Goal: Task Accomplishment & Management: Complete application form

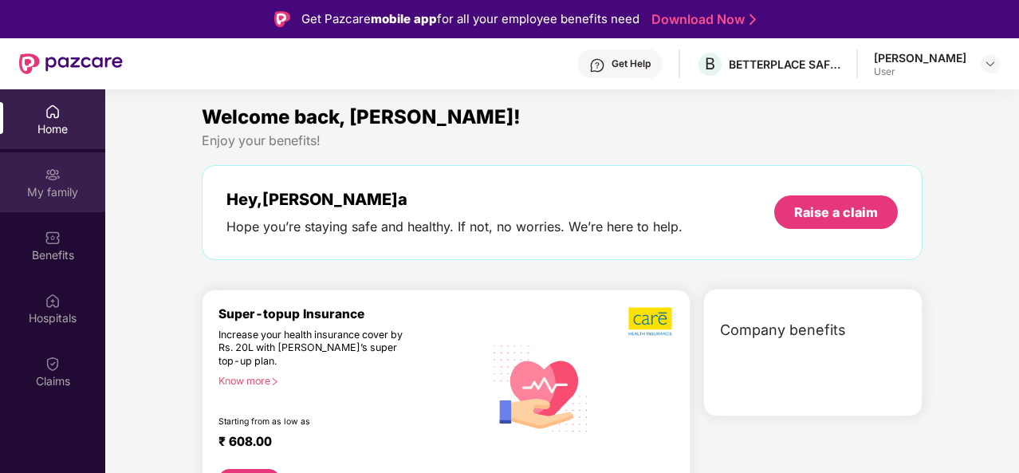
click at [57, 171] on img at bounding box center [53, 175] width 16 height 16
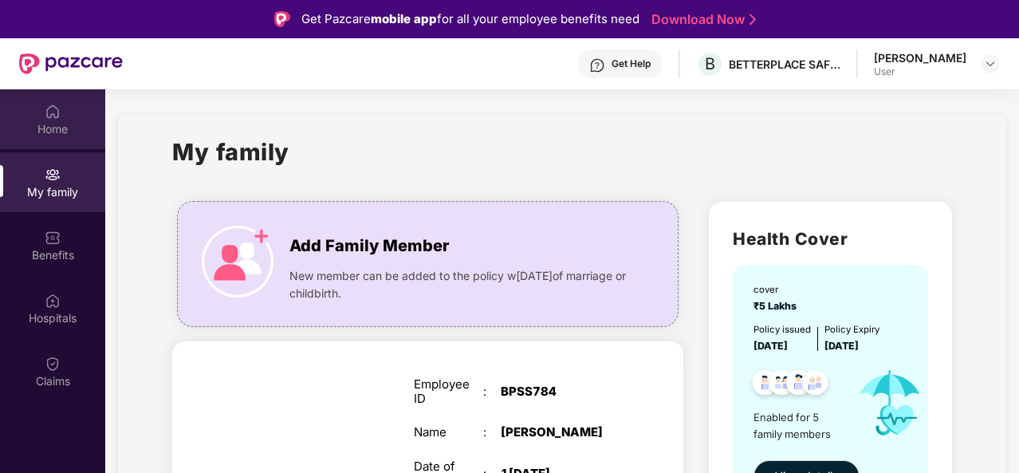
click at [48, 112] on img at bounding box center [53, 112] width 16 height 16
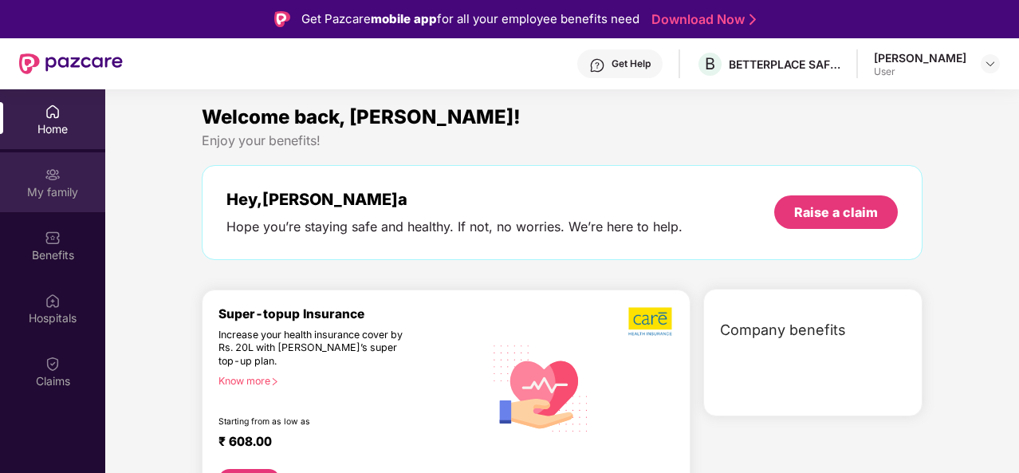
click at [54, 175] on img at bounding box center [53, 175] width 16 height 16
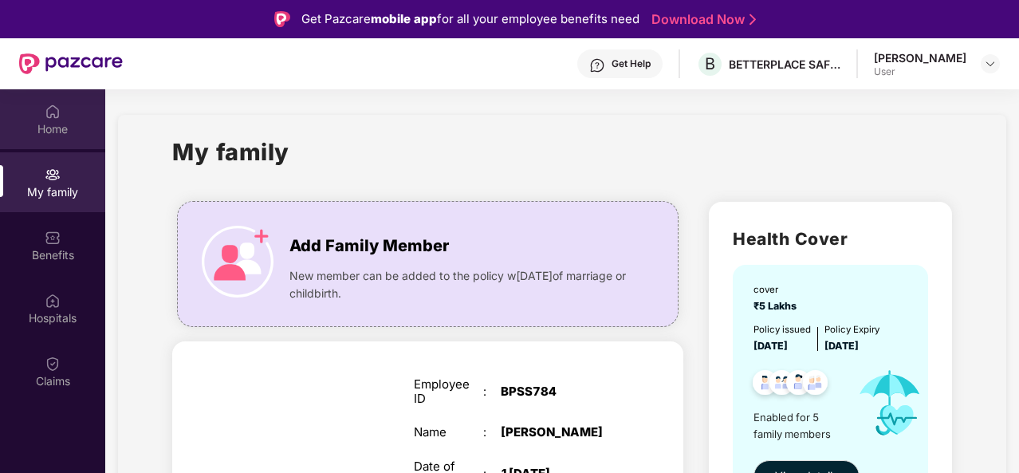
click at [57, 124] on div "Home" at bounding box center [52, 129] width 105 height 16
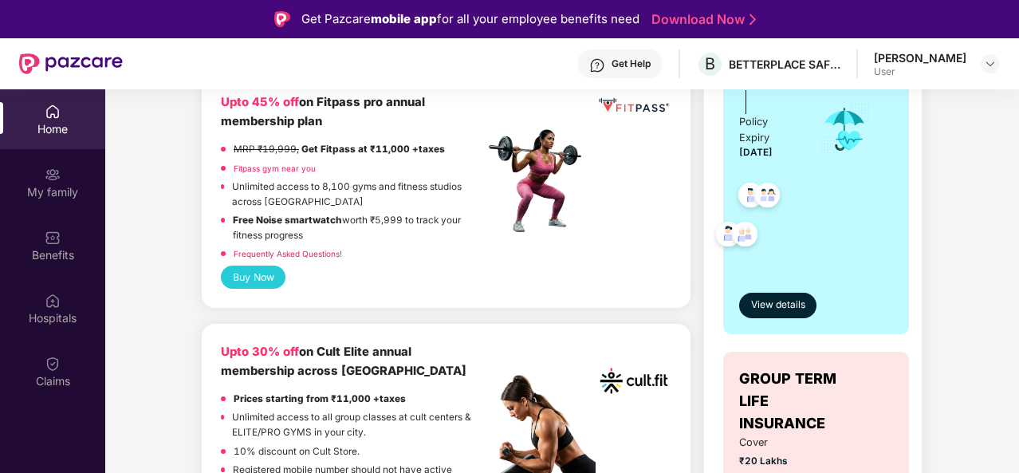
scroll to position [212, 0]
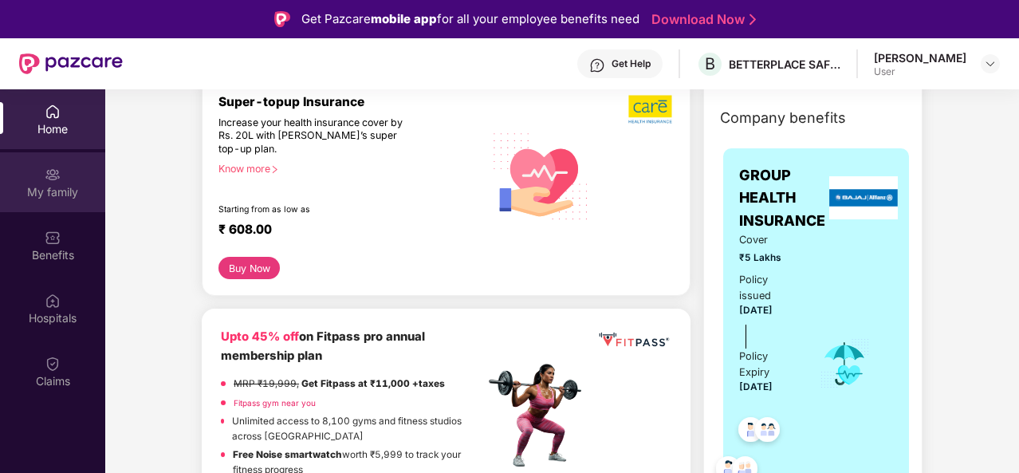
click at [48, 181] on img at bounding box center [53, 175] width 16 height 16
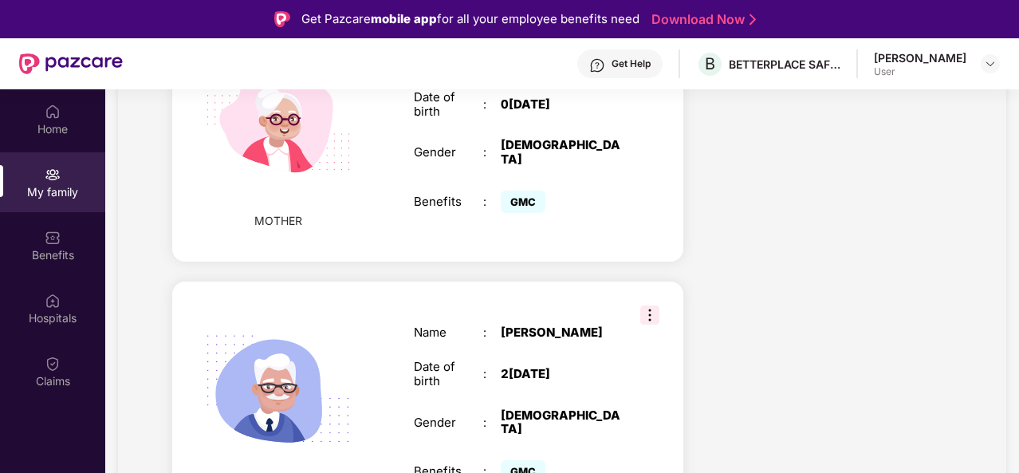
scroll to position [1316, 0]
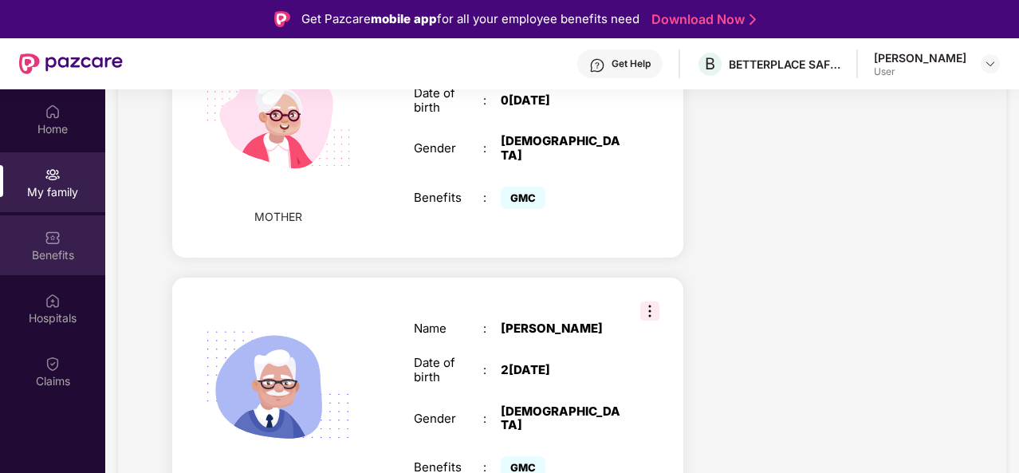
click at [50, 241] on img at bounding box center [53, 238] width 16 height 16
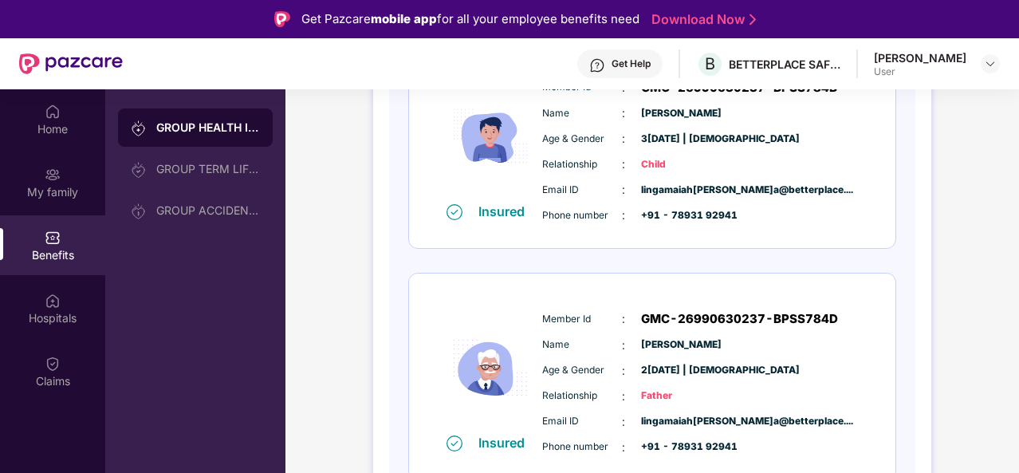
scroll to position [990, 0]
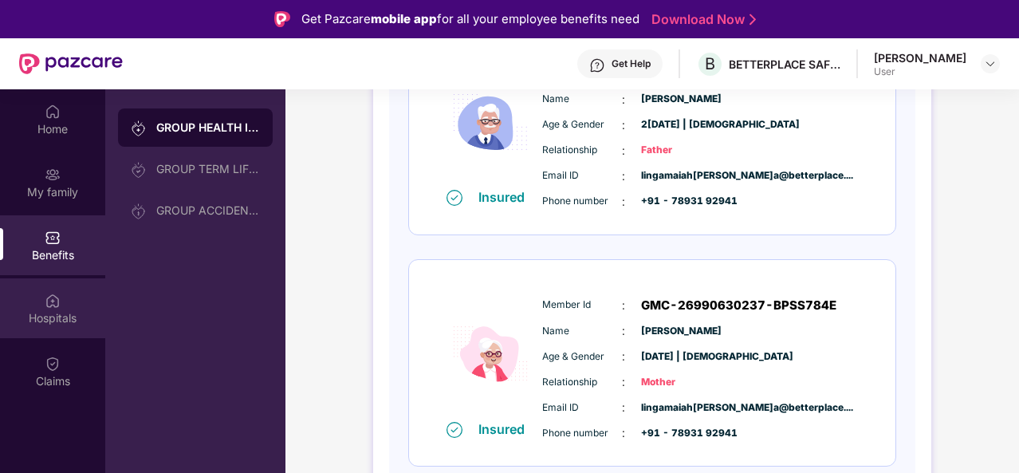
click at [51, 307] on img at bounding box center [53, 301] width 16 height 16
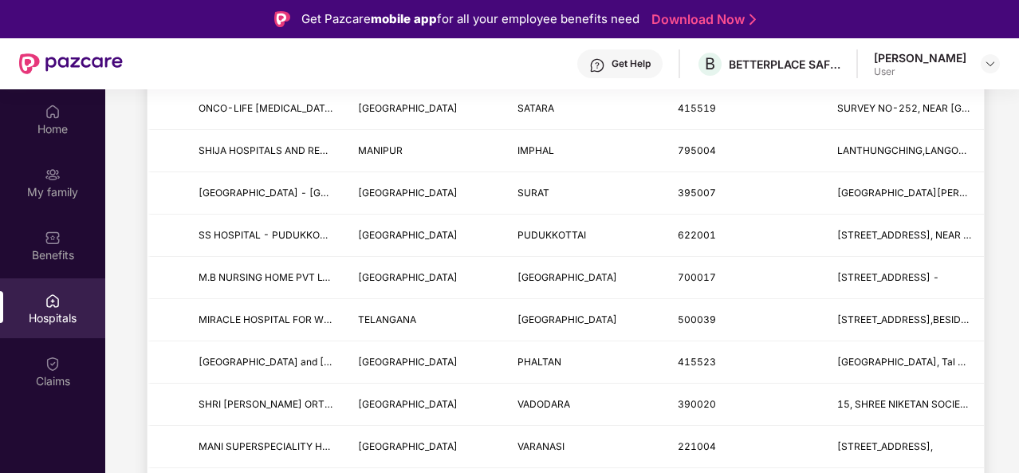
scroll to position [1279, 0]
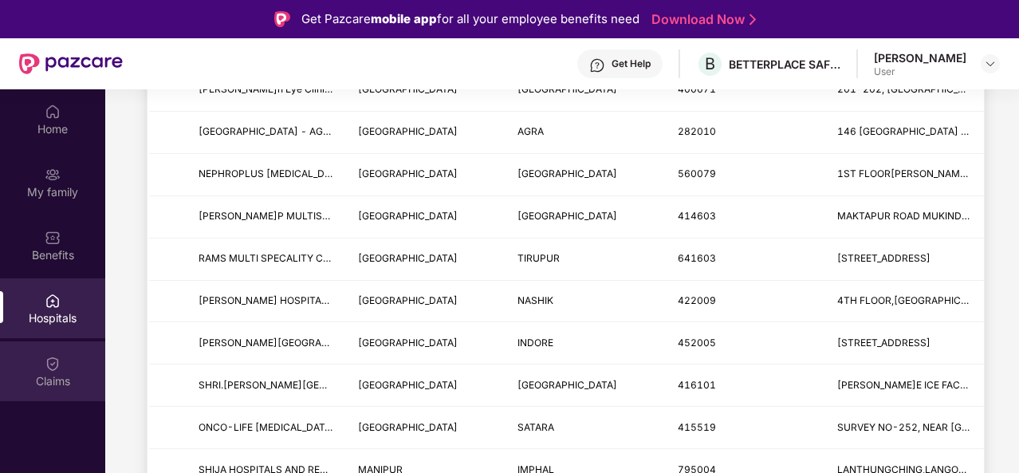
click at [46, 371] on img at bounding box center [53, 364] width 16 height 16
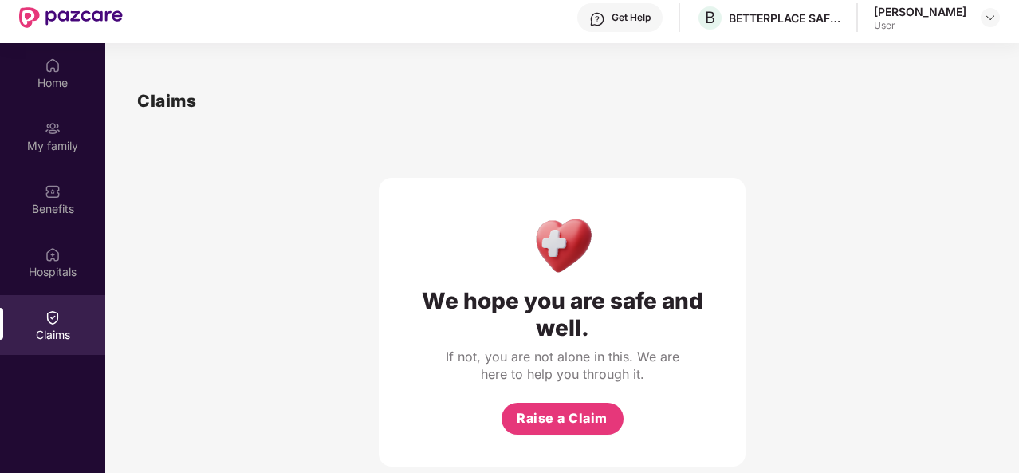
scroll to position [89, 0]
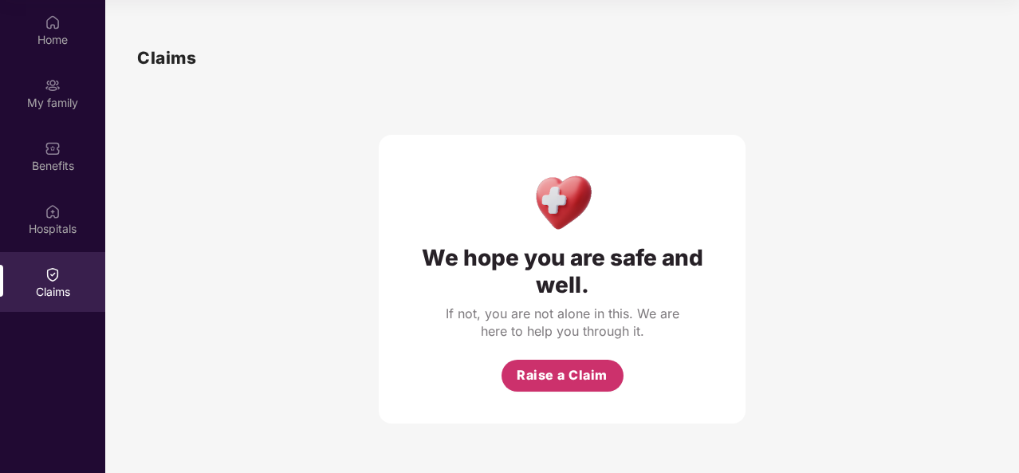
click at [573, 387] on button "Raise a Claim" at bounding box center [563, 376] width 122 height 32
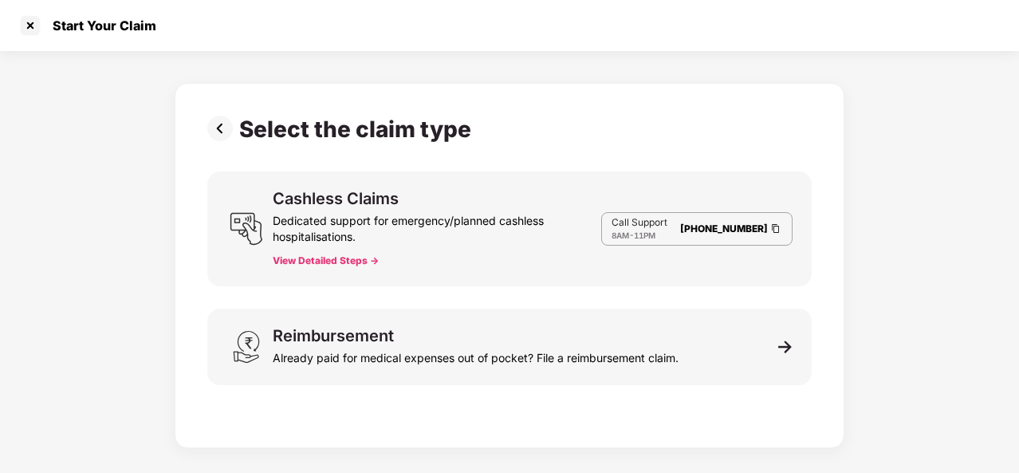
click at [374, 260] on button "View Detailed Steps ->" at bounding box center [326, 260] width 106 height 13
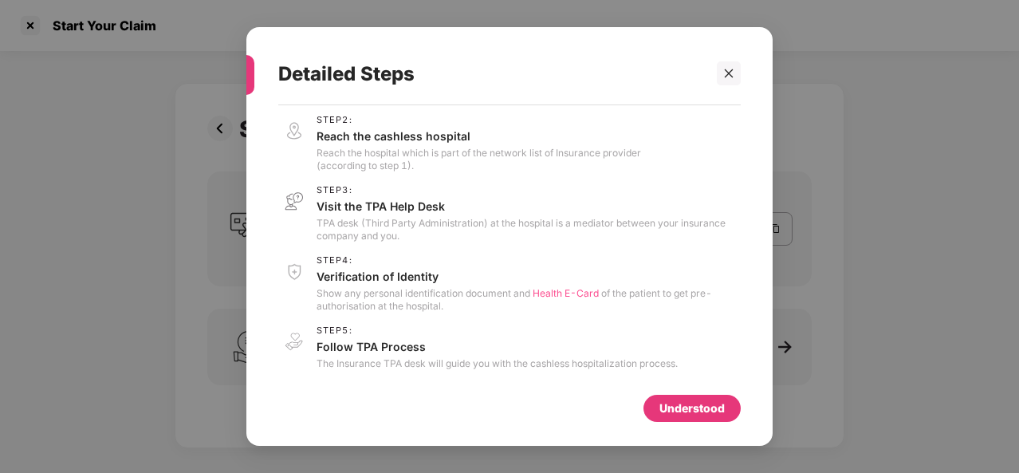
scroll to position [65, 0]
click at [674, 416] on div "Understood" at bounding box center [691, 408] width 65 height 18
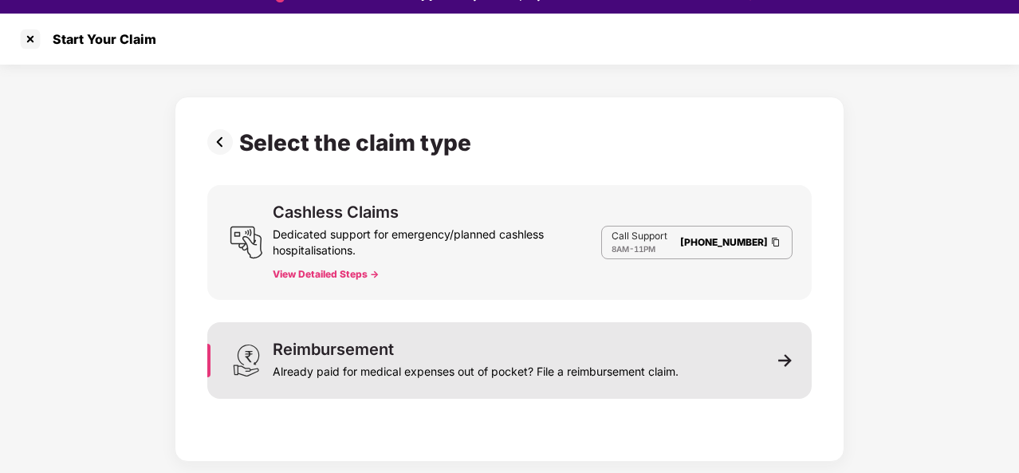
scroll to position [38, 0]
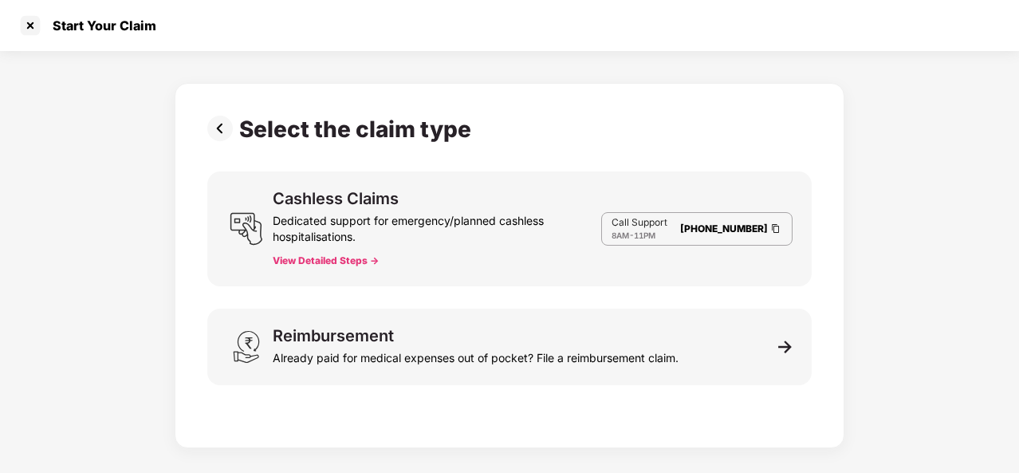
click at [220, 128] on img at bounding box center [223, 129] width 32 height 26
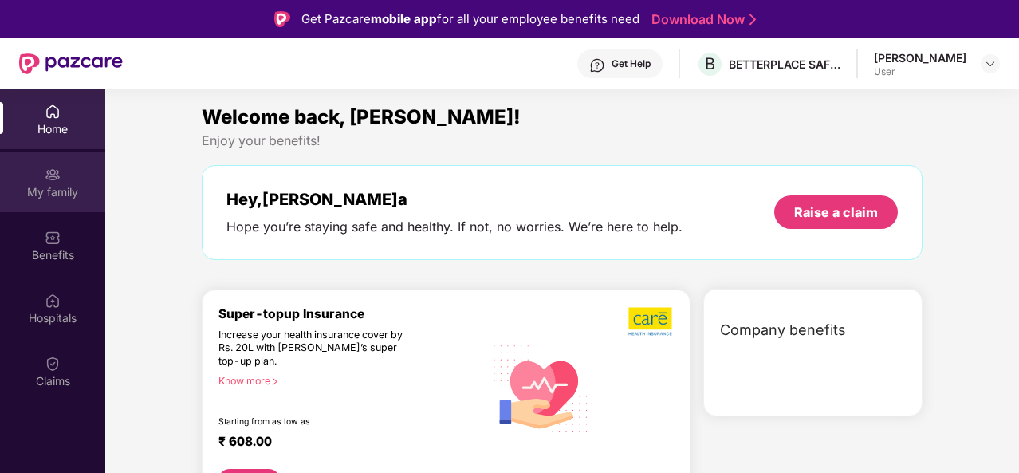
click at [58, 176] on img at bounding box center [53, 175] width 16 height 16
